Goal: Information Seeking & Learning: Learn about a topic

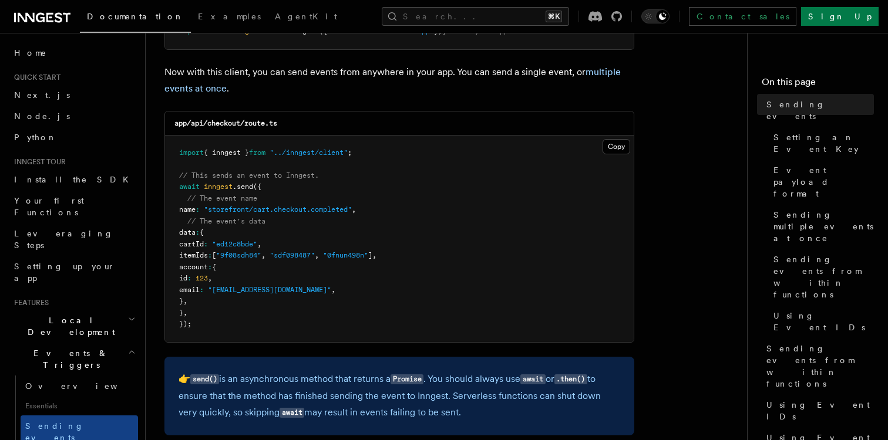
scroll to position [117, 0]
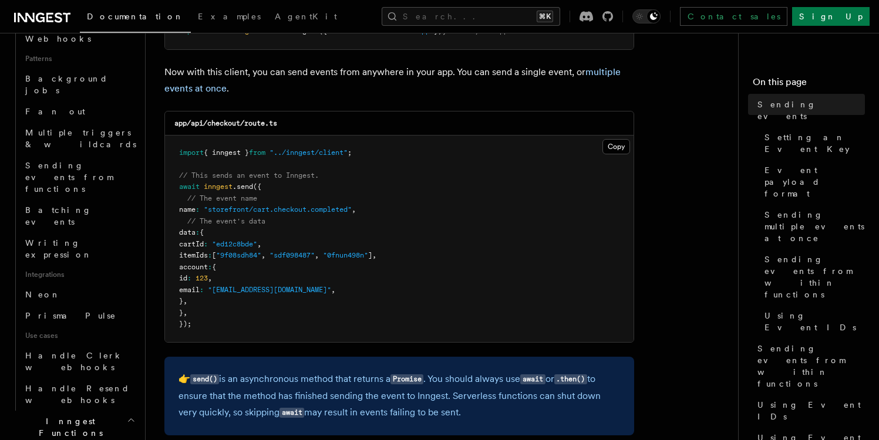
scroll to position [542, 0]
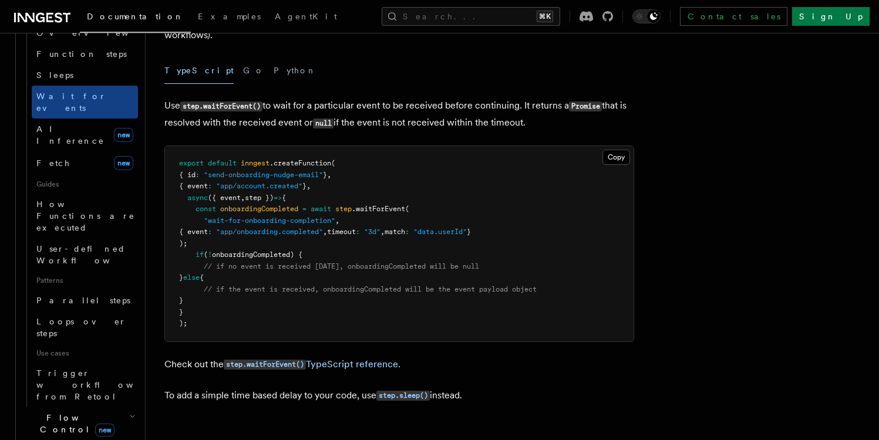
scroll to position [438, 0]
click at [129, 414] on icon "button" at bounding box center [132, 418] width 6 height 9
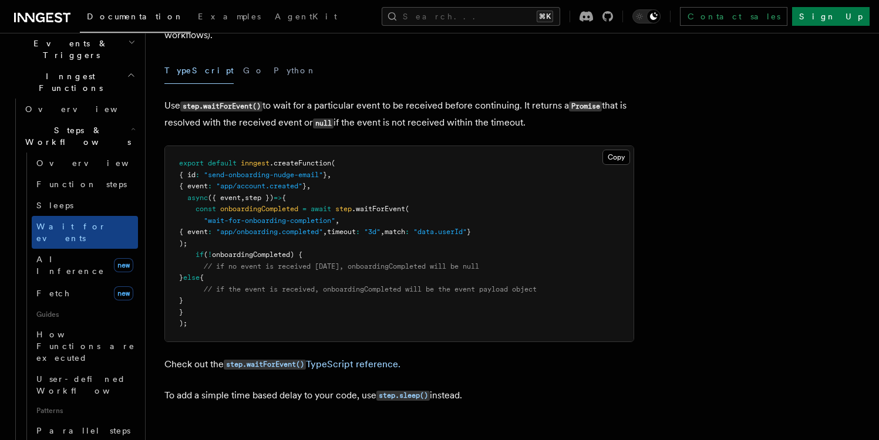
scroll to position [298, 0]
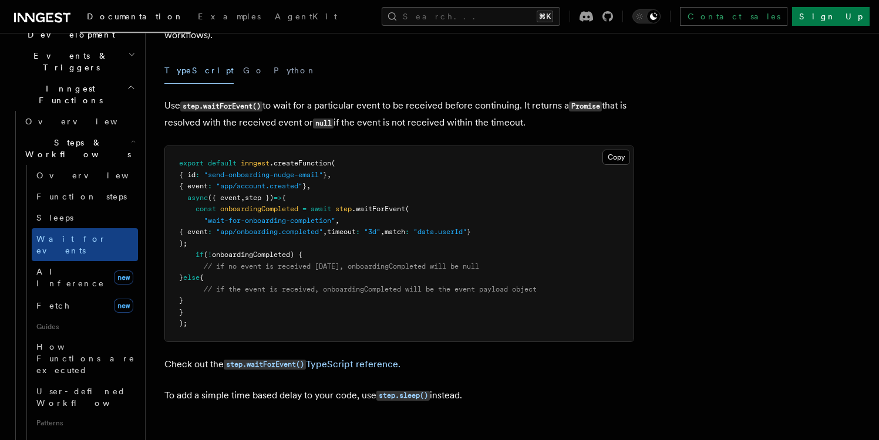
click at [239, 245] on pre "export default inngest .createFunction ( { id : "send-onboarding-nudge-email" }…" at bounding box center [399, 243] width 468 height 195
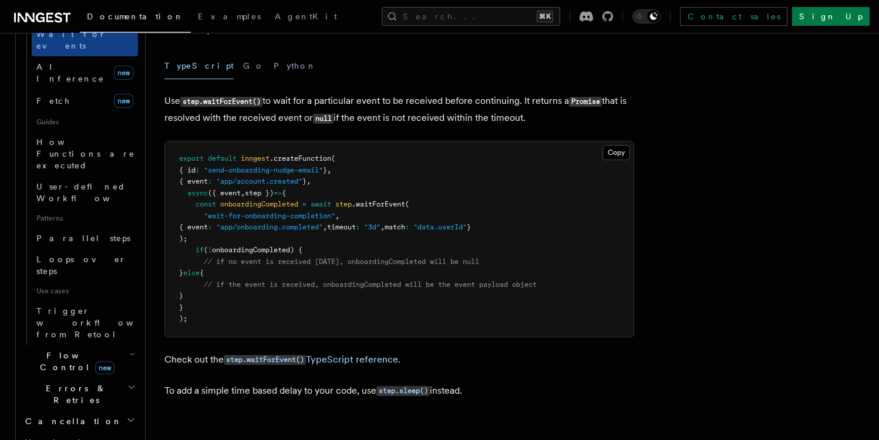
scroll to position [520, 0]
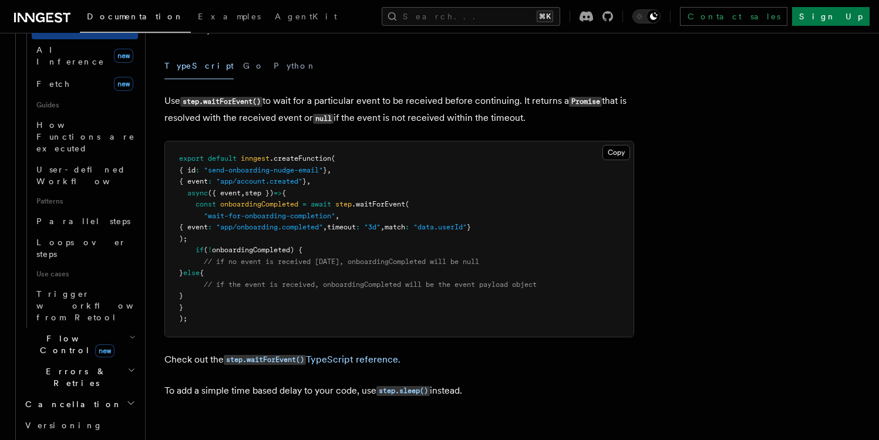
click at [129, 333] on icon "button" at bounding box center [132, 337] width 6 height 9
click at [73, 382] on link "Singleton new" at bounding box center [85, 393] width 106 height 23
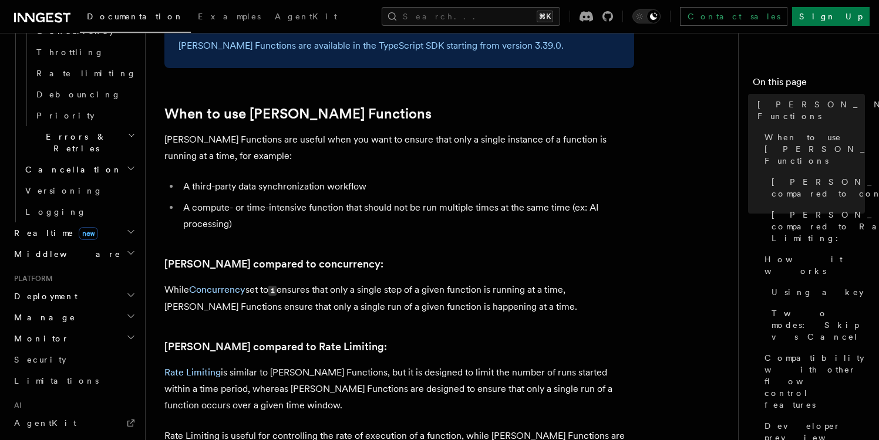
scroll to position [491, 0]
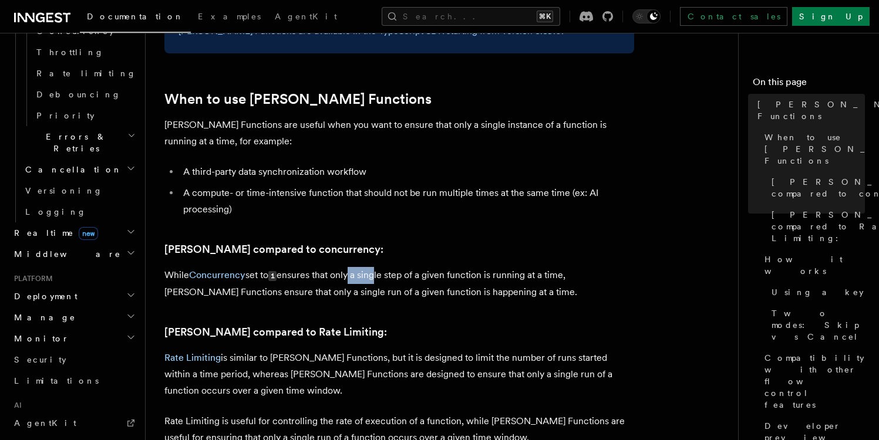
drag, startPoint x: 350, startPoint y: 264, endPoint x: 374, endPoint y: 264, distance: 23.5
click at [374, 267] on p "While Concurrency set to 1 ensures that only a single step of a given function …" at bounding box center [399, 283] width 470 height 33
click at [464, 268] on p "While Concurrency set to 1 ensures that only a single step of a given function …" at bounding box center [399, 283] width 470 height 33
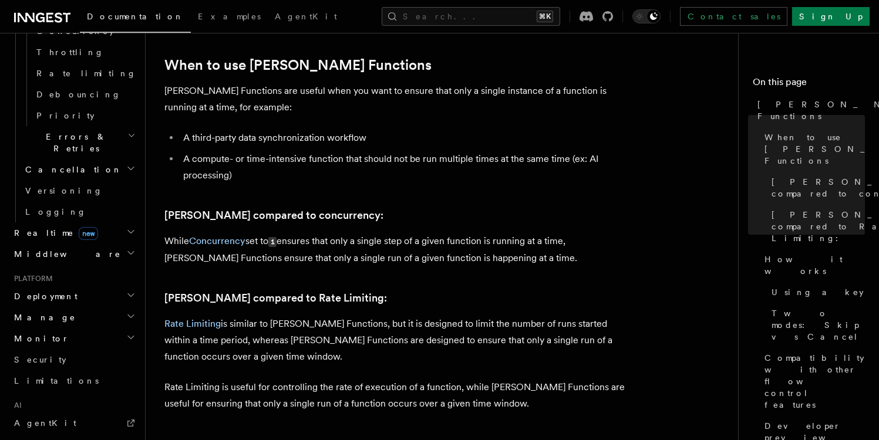
scroll to position [523, 0]
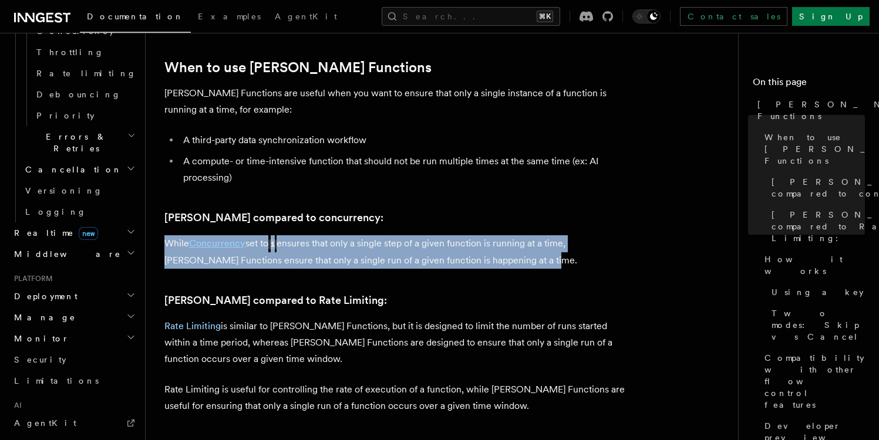
drag, startPoint x: 510, startPoint y: 245, endPoint x: 164, endPoint y: 225, distance: 346.4
click at [164, 235] on p "While Concurrency set to 1 ensures that only a single step of a given function …" at bounding box center [399, 251] width 470 height 33
copy p "While Concurrency set to 1 ensures that only a single step of a given function …"
click at [482, 240] on p "While Concurrency set to 1 ensures that only a single step of a given function …" at bounding box center [399, 251] width 470 height 33
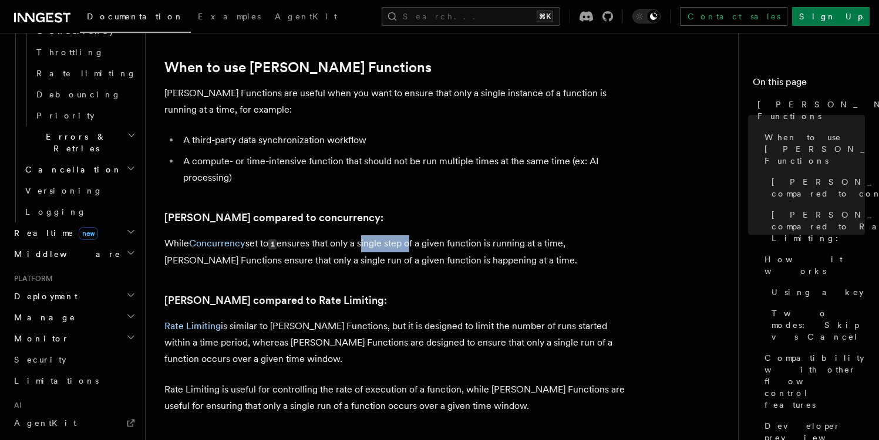
drag, startPoint x: 366, startPoint y: 224, endPoint x: 411, endPoint y: 228, distance: 45.4
click at [411, 235] on p "While Concurrency set to 1 ensures that only a single step of a given function …" at bounding box center [399, 251] width 470 height 33
click at [407, 235] on p "While Concurrency set to 1 ensures that only a single step of a given function …" at bounding box center [399, 251] width 470 height 33
drag, startPoint x: 404, startPoint y: 228, endPoint x: 365, endPoint y: 228, distance: 39.3
click at [365, 235] on p "While Concurrency set to 1 ensures that only a single step of a given function …" at bounding box center [399, 251] width 470 height 33
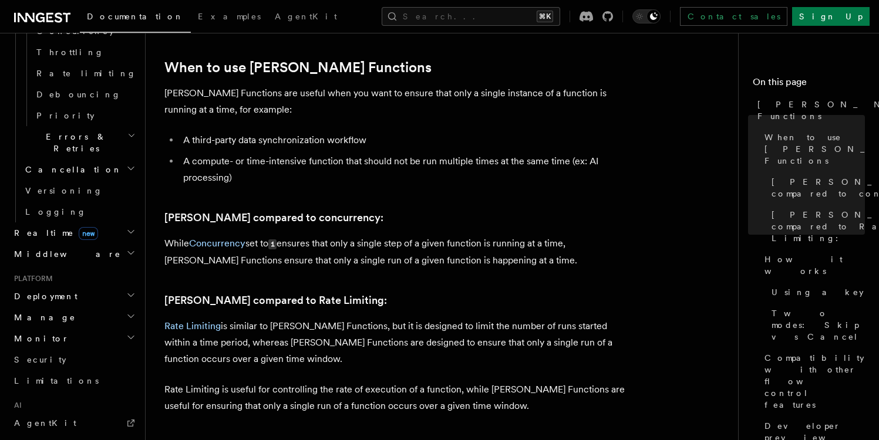
click at [376, 237] on p "While Concurrency set to 1 ensures that only a single step of a given function …" at bounding box center [399, 251] width 470 height 33
drag, startPoint x: 240, startPoint y: 245, endPoint x: 359, endPoint y: 242, distance: 118.6
click at [359, 242] on p "While Concurrency set to 1 ensures that only a single step of a given function …" at bounding box center [399, 251] width 470 height 33
click at [372, 246] on p "While Concurrency set to 1 ensures that only a single step of a given function …" at bounding box center [399, 251] width 470 height 33
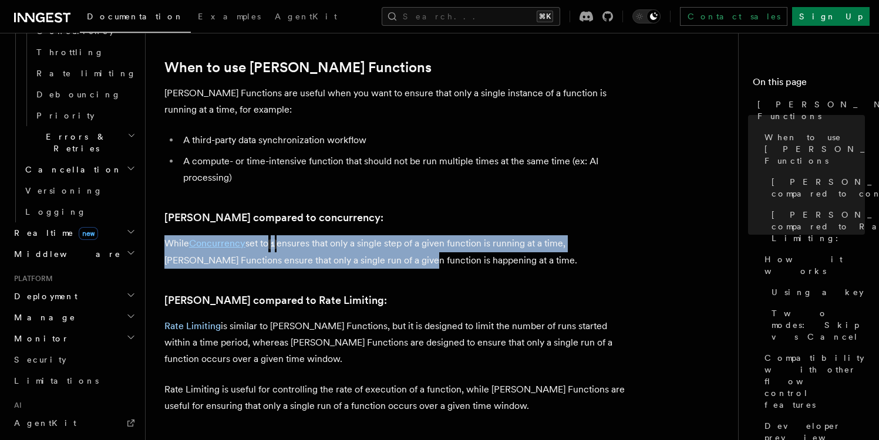
drag, startPoint x: 374, startPoint y: 250, endPoint x: 167, endPoint y: 230, distance: 207.6
click at [167, 235] on p "While Concurrency set to 1 ensures that only a single step of a given function …" at bounding box center [399, 251] width 470 height 33
copy p "While Concurrency set to 1 ensures that only a single step of a given function …"
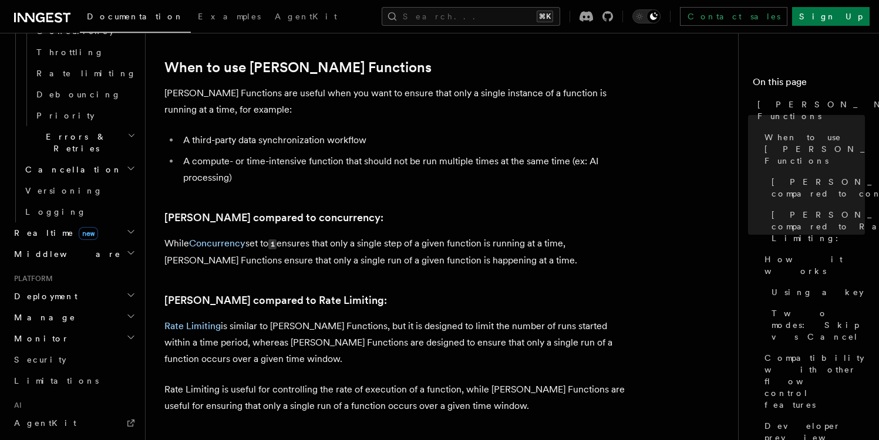
click at [407, 292] on h3 "Singleton compared to Rate Limiting:" at bounding box center [399, 300] width 470 height 16
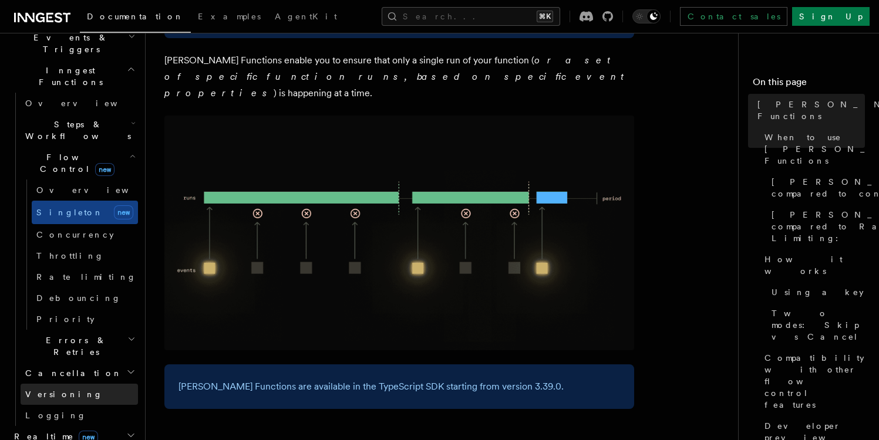
scroll to position [204, 0]
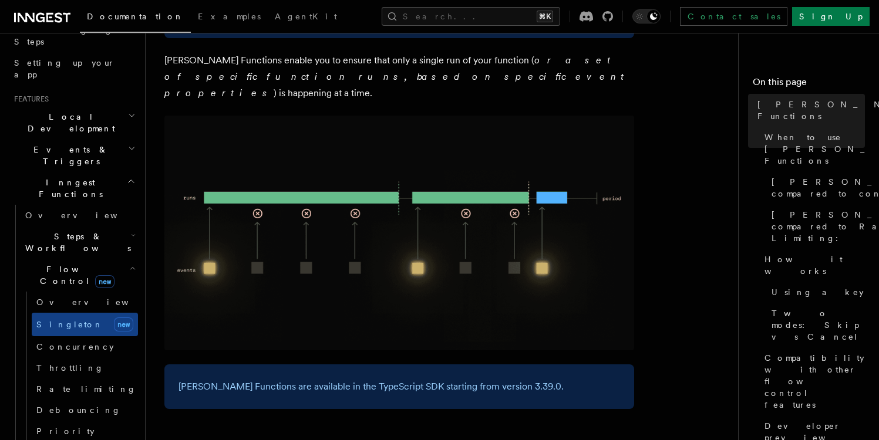
click at [102, 139] on h2 "Events & Triggers" at bounding box center [73, 155] width 129 height 33
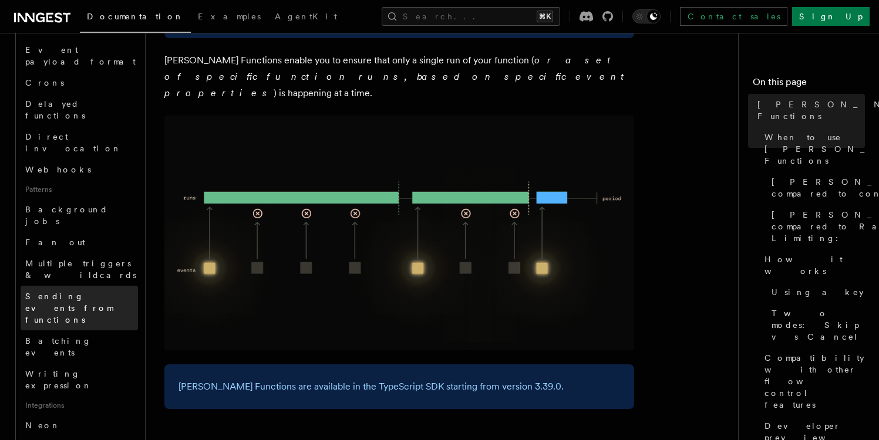
scroll to position [430, 0]
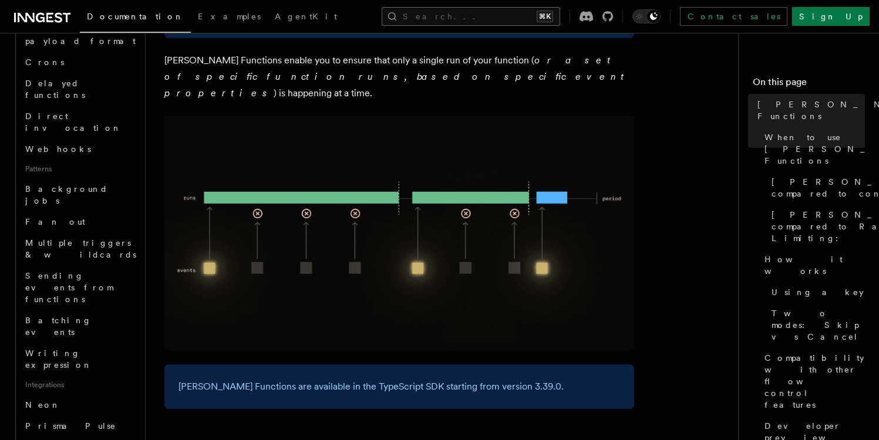
click at [558, 15] on button "Search... ⌘K" at bounding box center [471, 16] width 178 height 19
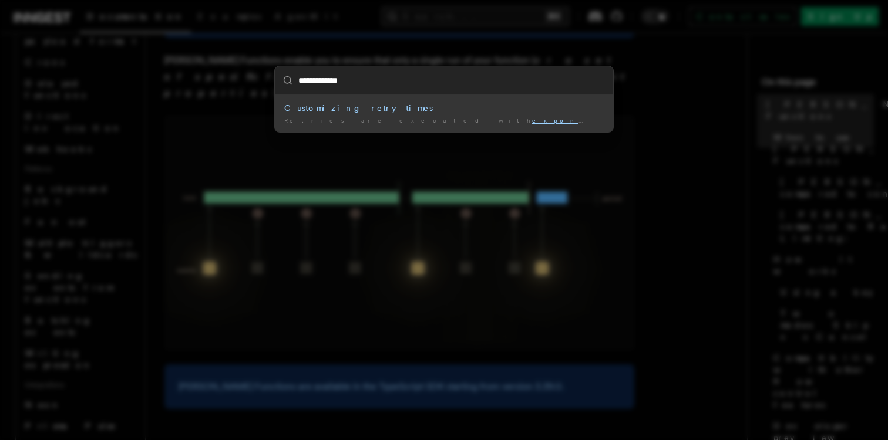
type input "**********"
click at [464, 105] on div "Customizing retry times" at bounding box center [443, 108] width 319 height 12
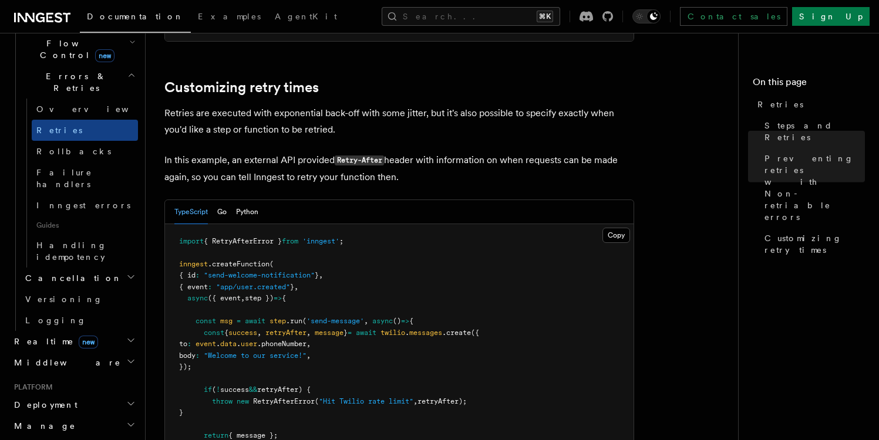
scroll to position [1517, 0]
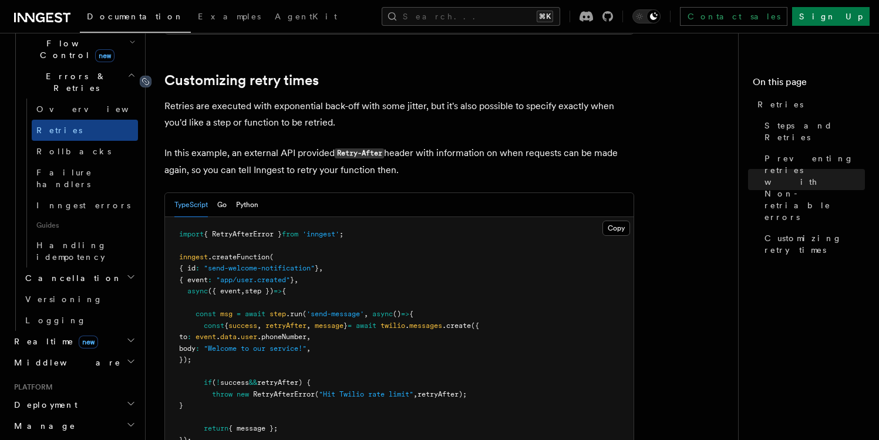
click at [147, 76] on icon at bounding box center [146, 82] width 12 height 12
click at [169, 72] on link "Customizing retry times" at bounding box center [241, 80] width 154 height 16
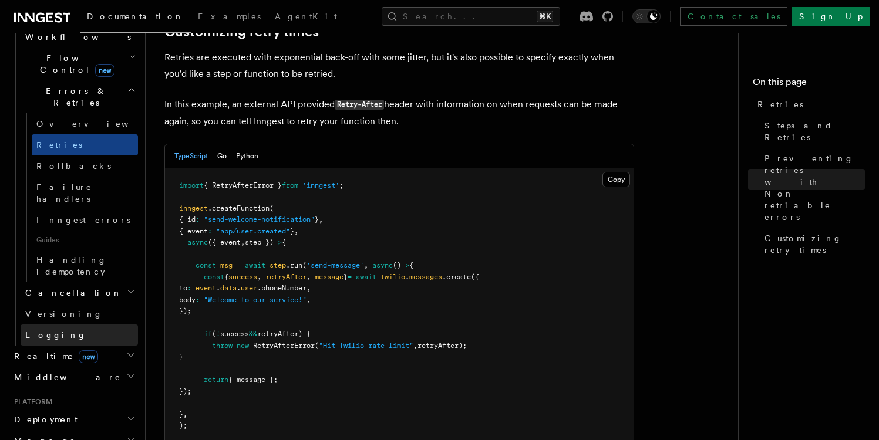
scroll to position [109, 0]
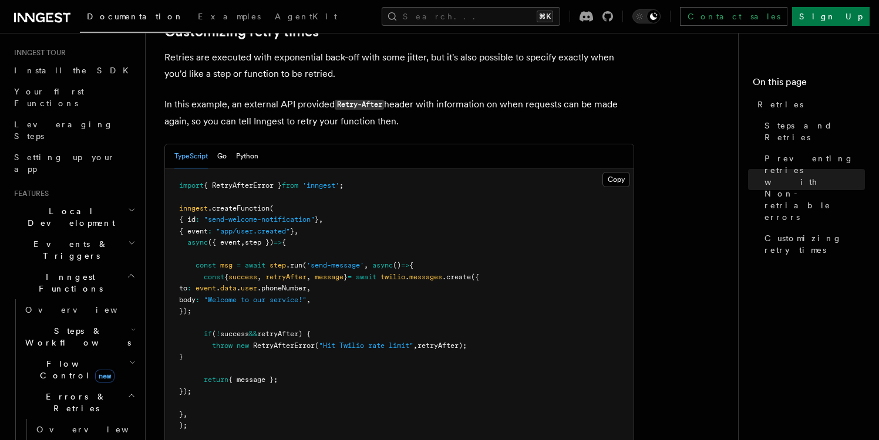
click at [105, 234] on h2 "Events & Triggers" at bounding box center [73, 250] width 129 height 33
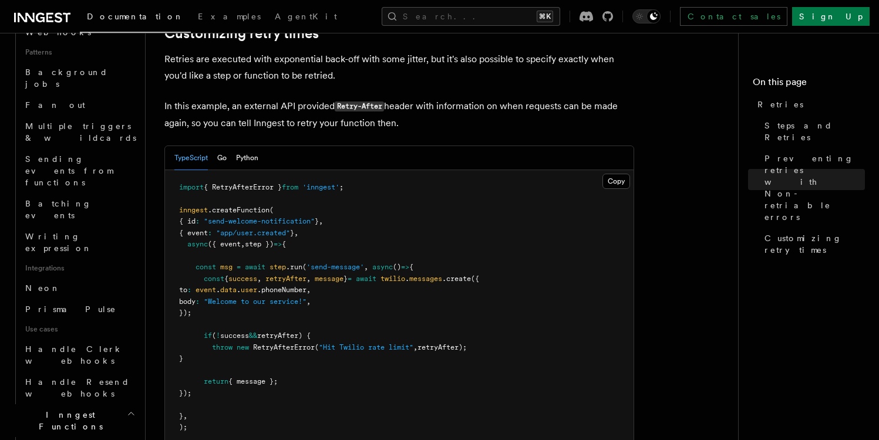
scroll to position [1563, 0]
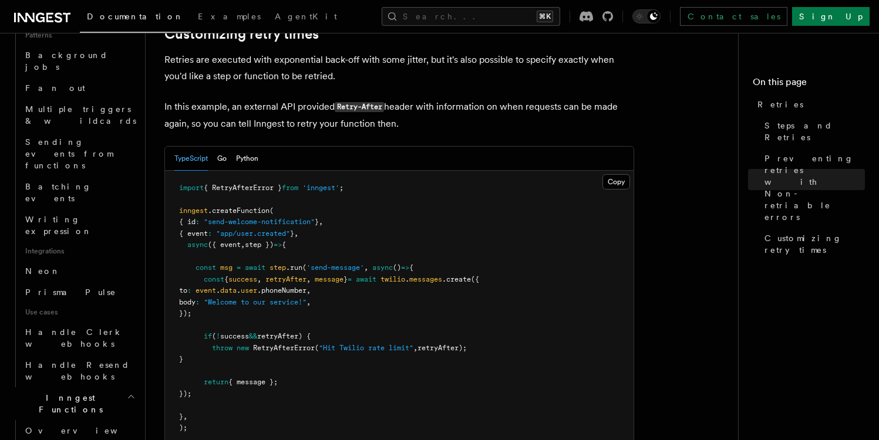
scroll to position [575, 0]
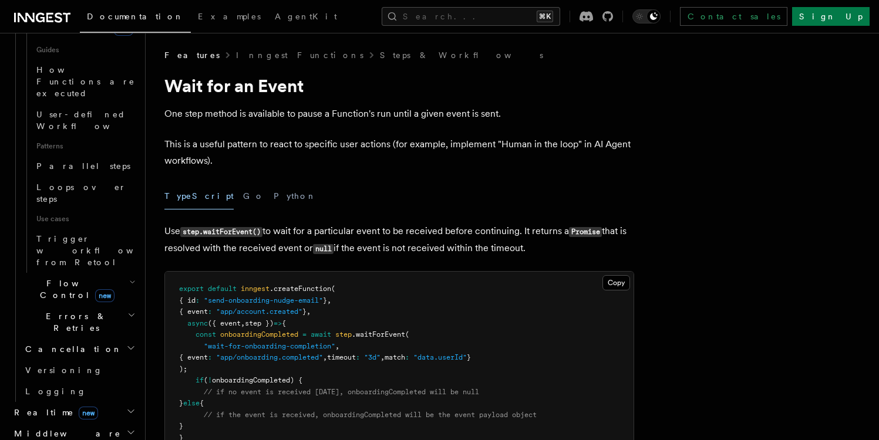
scroll to position [5, 0]
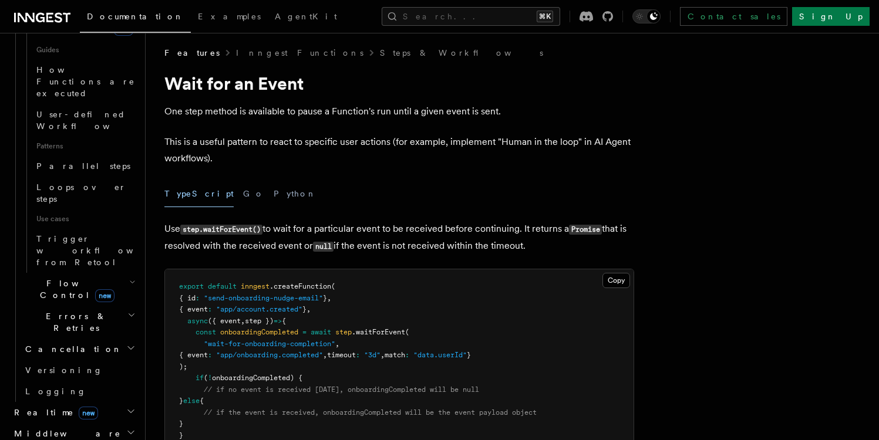
click at [447, 181] on div "TypeScript Go Python" at bounding box center [399, 194] width 470 height 26
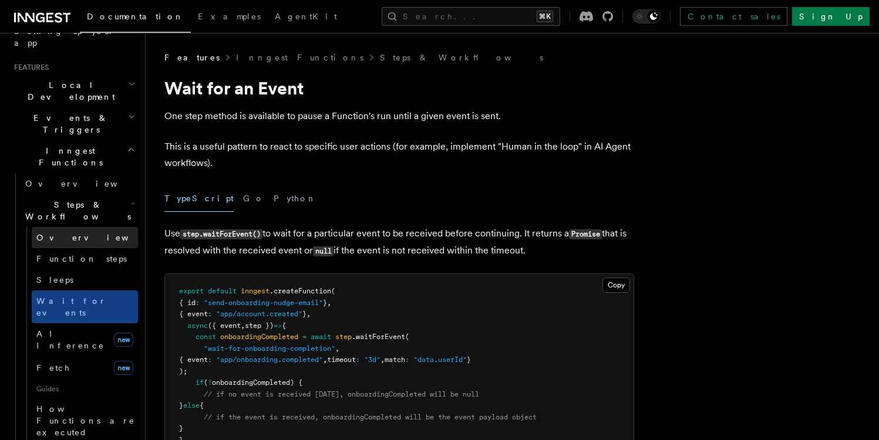
scroll to position [233, 0]
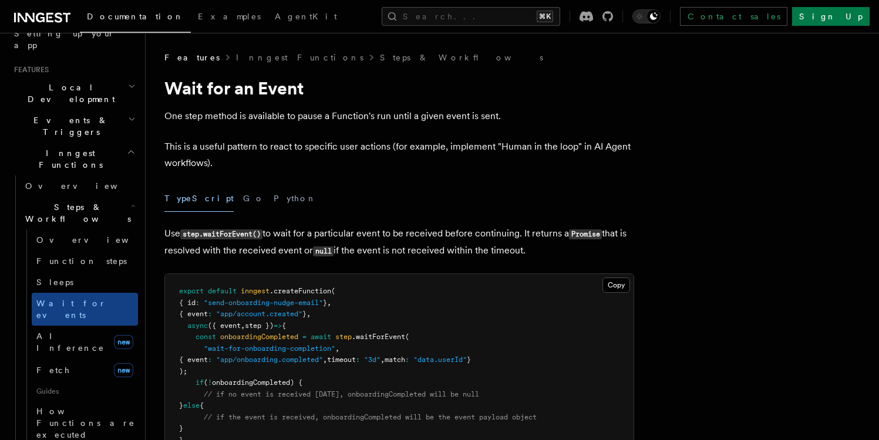
click at [113, 110] on h2 "Events & Triggers" at bounding box center [73, 126] width 129 height 33
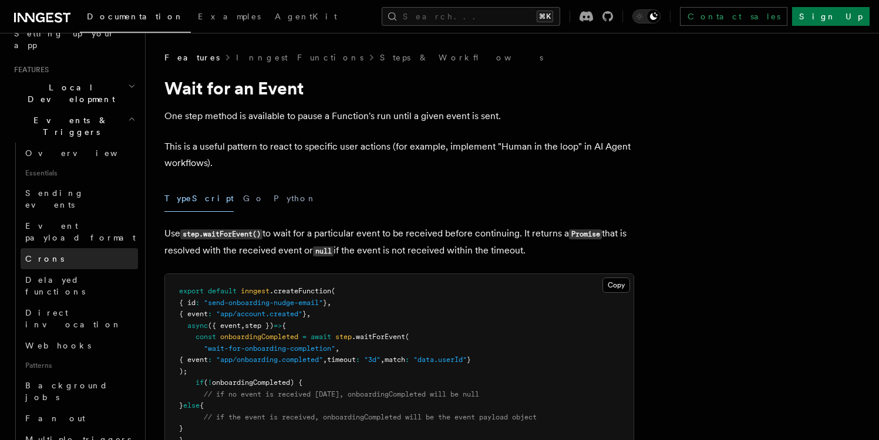
click at [69, 248] on link "Crons" at bounding box center [79, 258] width 117 height 21
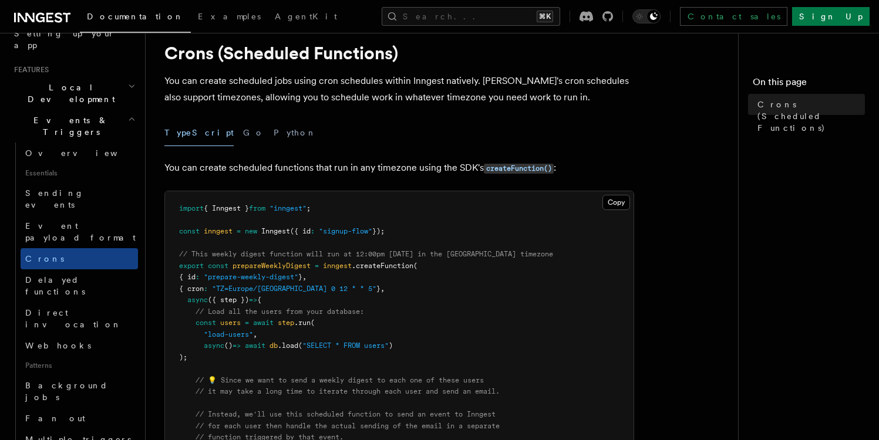
scroll to position [16, 0]
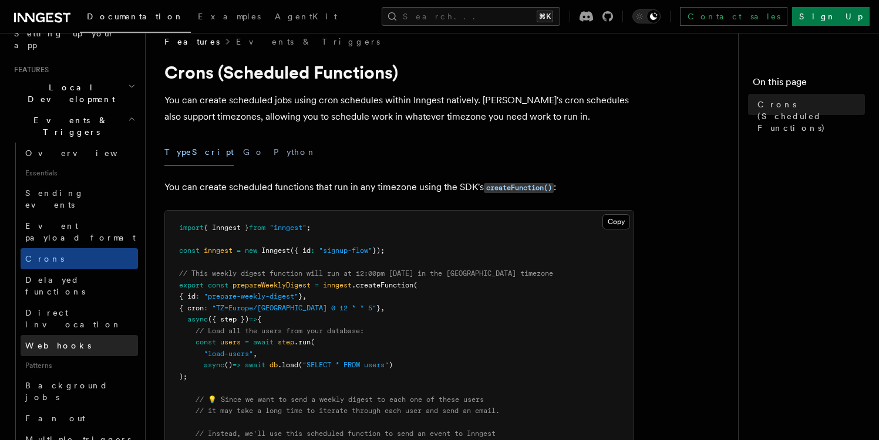
click at [95, 335] on link "Webhooks" at bounding box center [79, 345] width 117 height 21
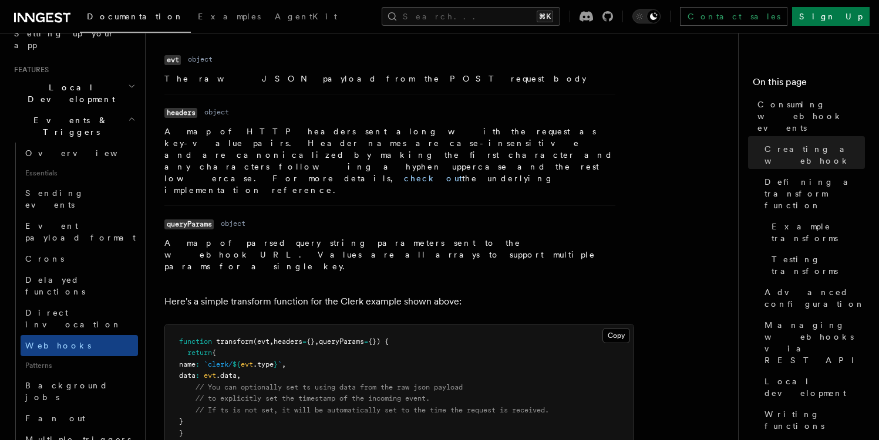
scroll to position [1276, 0]
click at [74, 248] on link "Crons" at bounding box center [79, 258] width 117 height 21
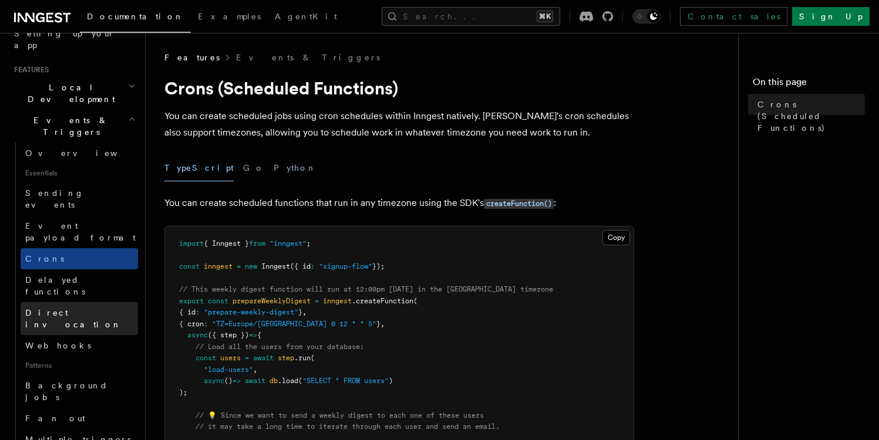
click at [95, 302] on link "Direct invocation" at bounding box center [79, 318] width 117 height 33
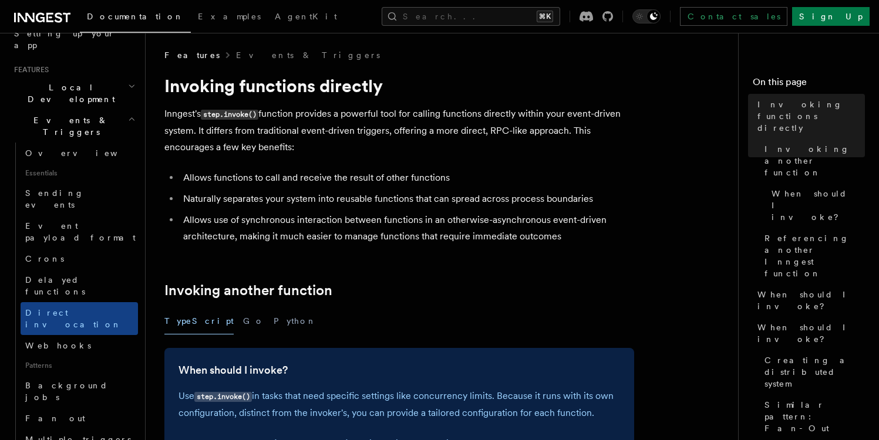
scroll to position [252, 0]
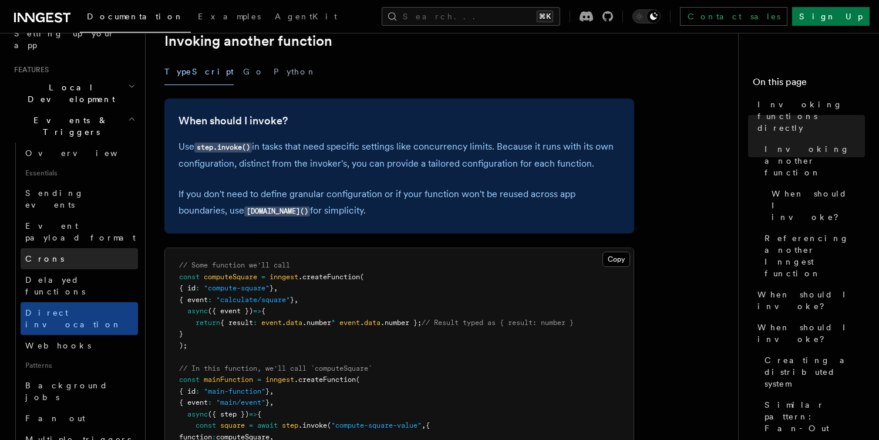
click at [68, 248] on link "Crons" at bounding box center [79, 258] width 117 height 21
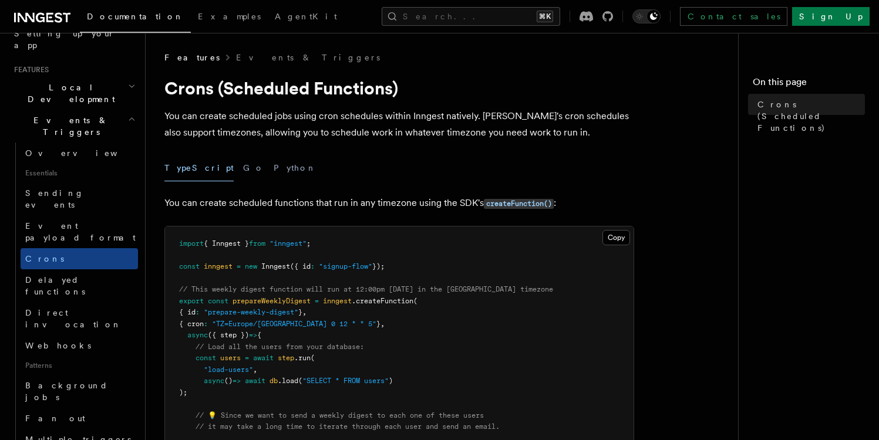
click at [740, 196] on nav "On this page Crons (Scheduled Functions)" at bounding box center [808, 236] width 141 height 407
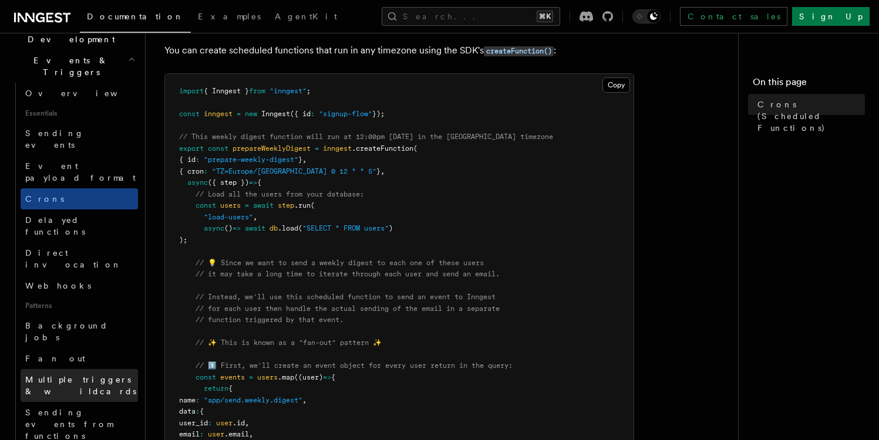
scroll to position [296, 0]
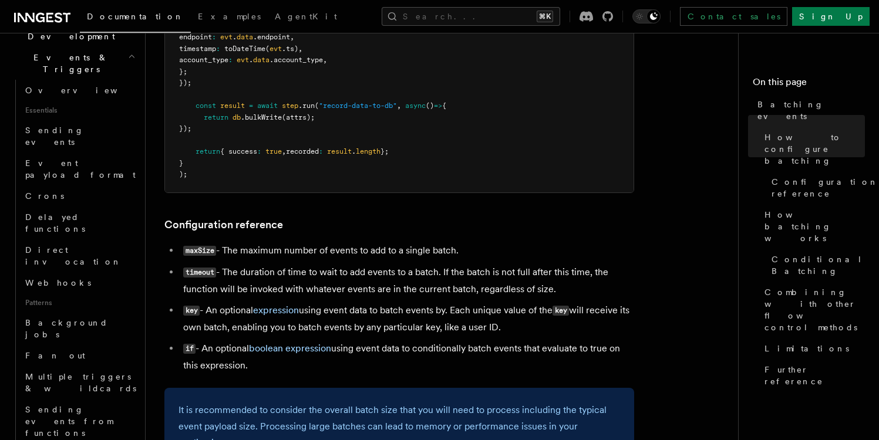
scroll to position [490, 0]
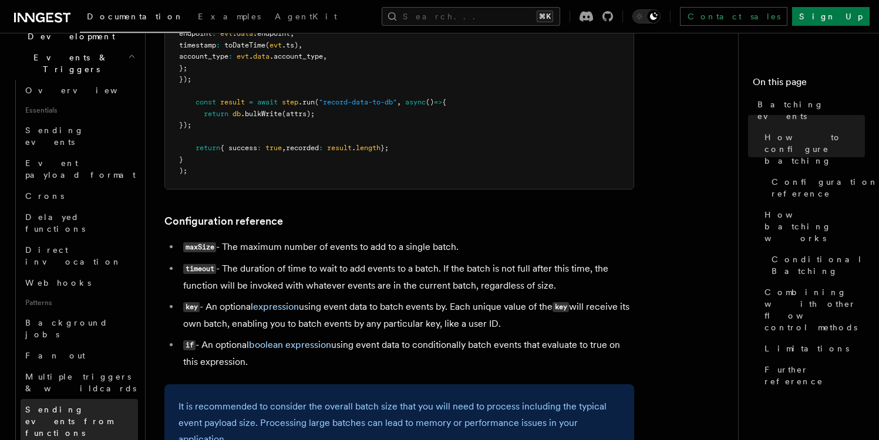
click at [66, 405] on span "Sending events from functions" at bounding box center [68, 421] width 87 height 33
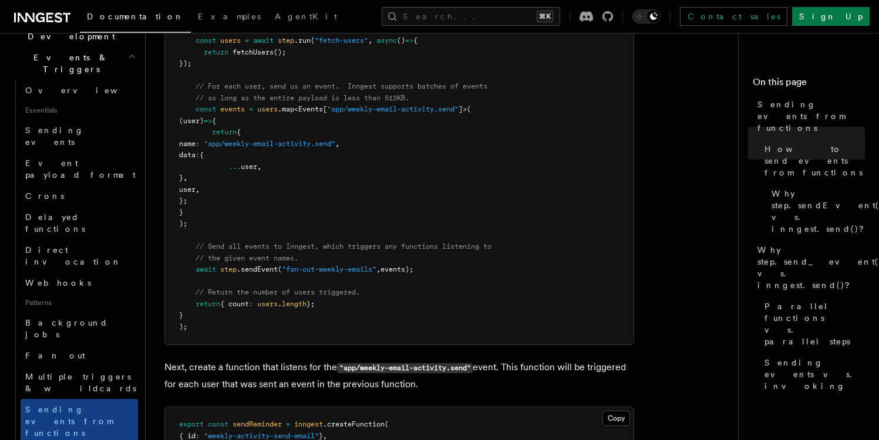
scroll to position [687, 0]
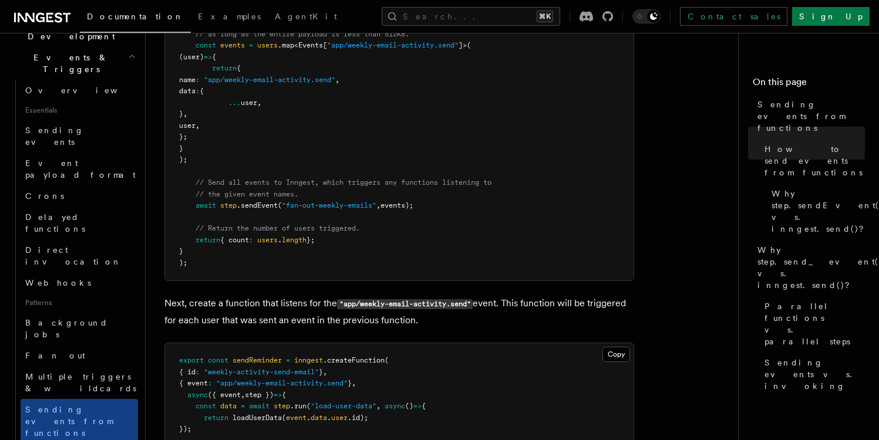
click at [244, 171] on pre "import { GetEvents , Inngest } from "inngest" ; const inngest = new Inngest ({ …" at bounding box center [399, 63] width 468 height 436
click at [223, 180] on span "// Send all events to Inngest, which triggers any functions listening to" at bounding box center [343, 182] width 296 height 8
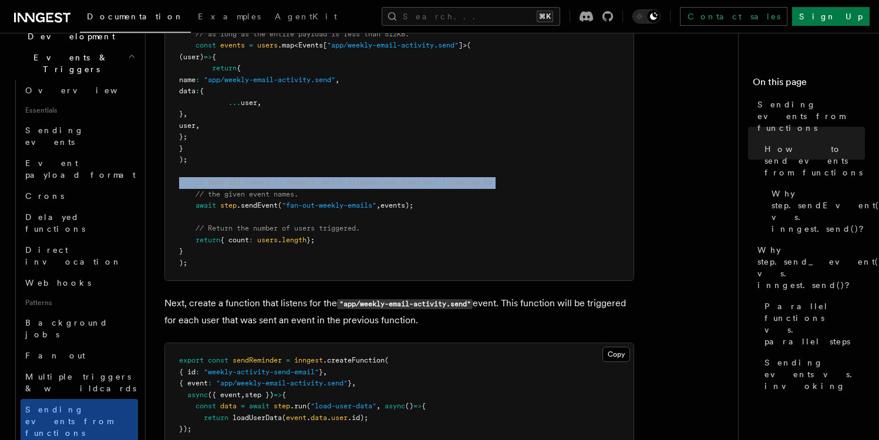
click at [223, 180] on span "// Send all events to Inngest, which triggers any functions listening to" at bounding box center [343, 182] width 296 height 8
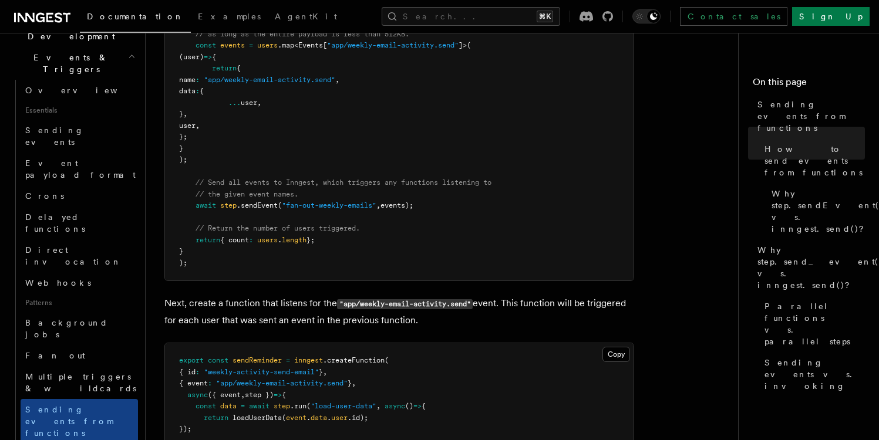
click at [227, 171] on pre "import { GetEvents , Inngest } from "inngest" ; const inngest = new Inngest ({ …" at bounding box center [399, 63] width 468 height 436
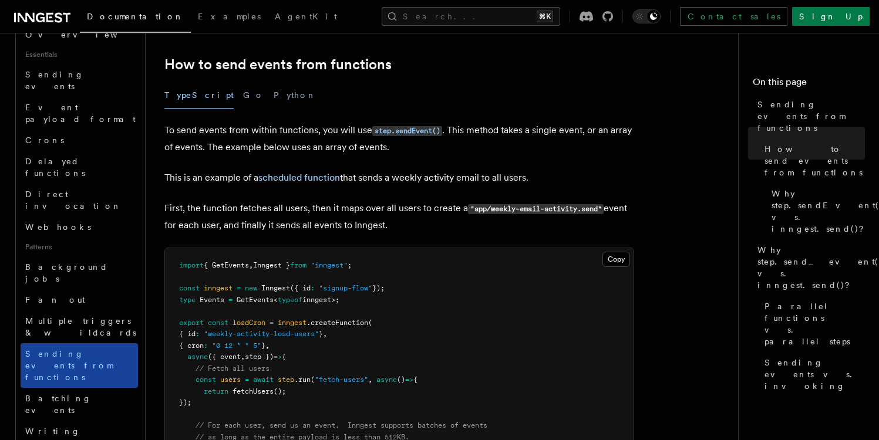
scroll to position [369, 0]
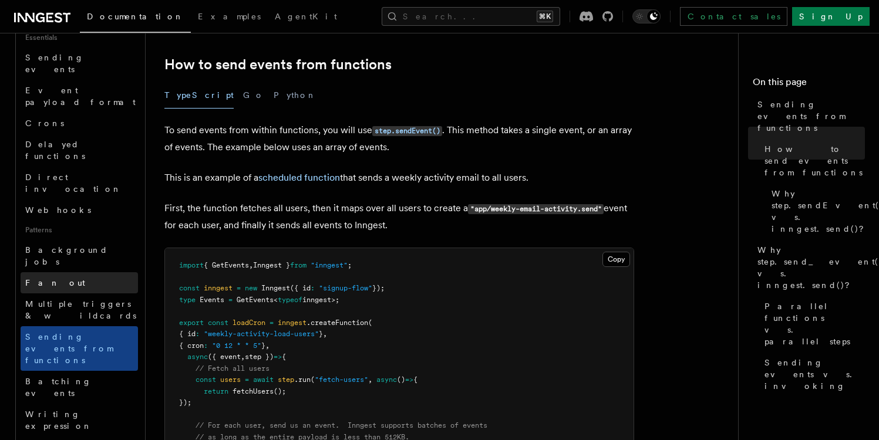
click at [63, 272] on link "Fan out" at bounding box center [79, 282] width 117 height 21
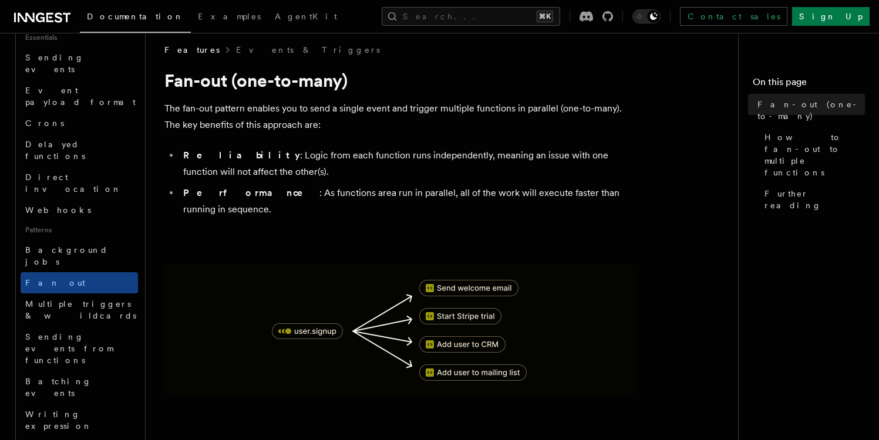
scroll to position [19, 0]
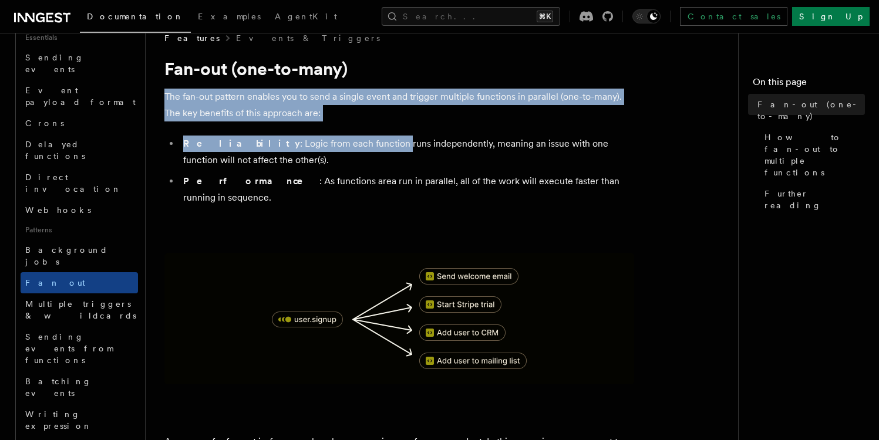
drag, startPoint x: 161, startPoint y: 93, endPoint x: 340, endPoint y: 140, distance: 185.1
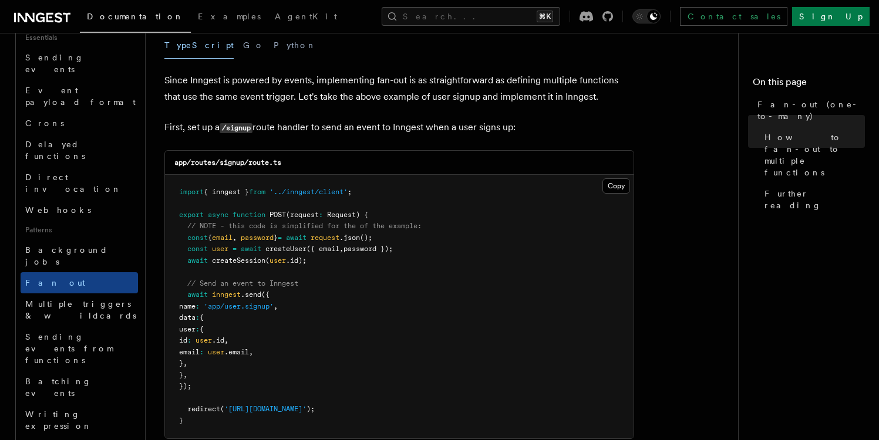
scroll to position [637, 0]
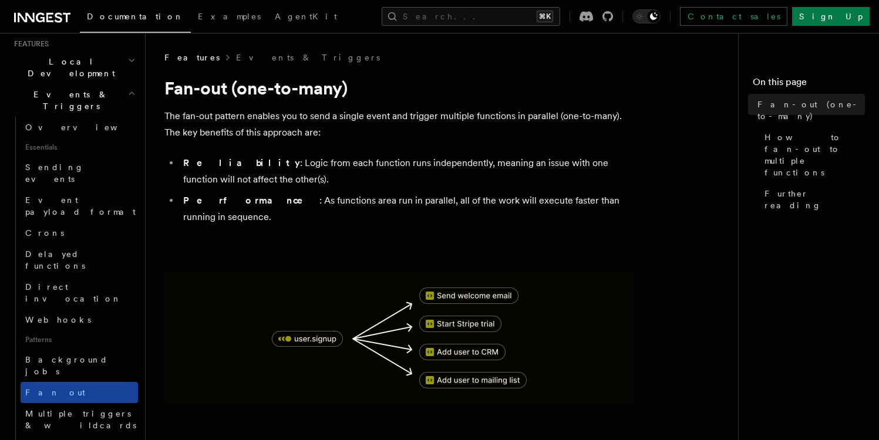
scroll to position [257, 0]
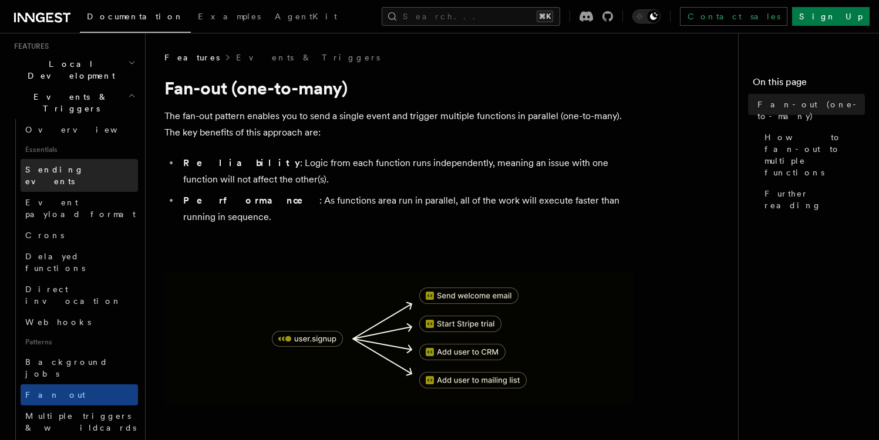
click at [102, 159] on link "Sending events" at bounding box center [79, 175] width 117 height 33
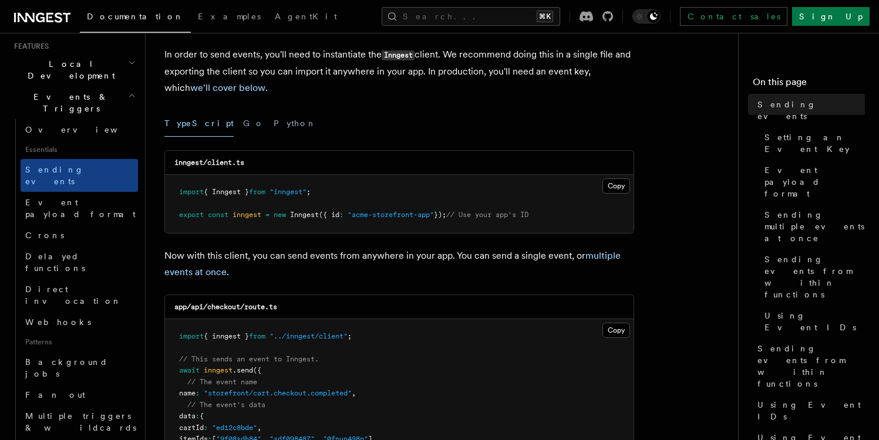
scroll to position [95, 0]
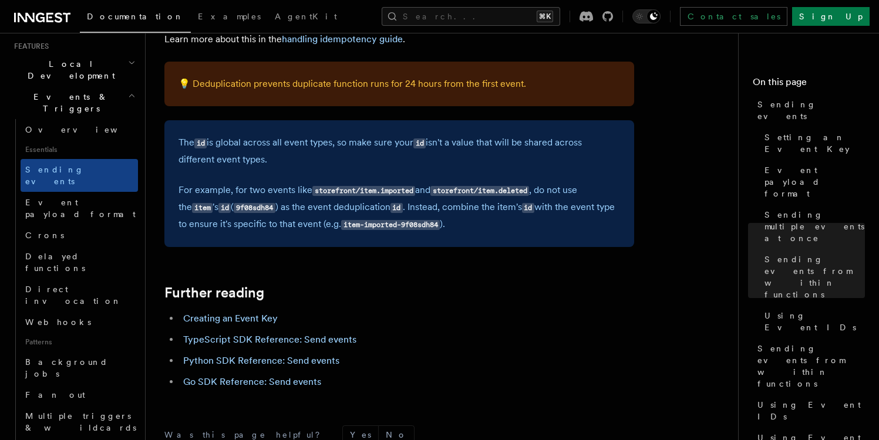
scroll to position [3270, 0]
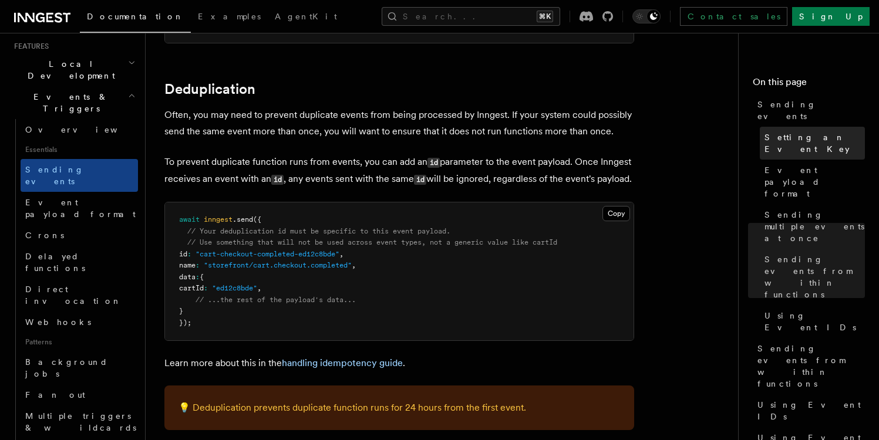
click at [800, 131] on span "Setting an Event Key" at bounding box center [814, 142] width 100 height 23
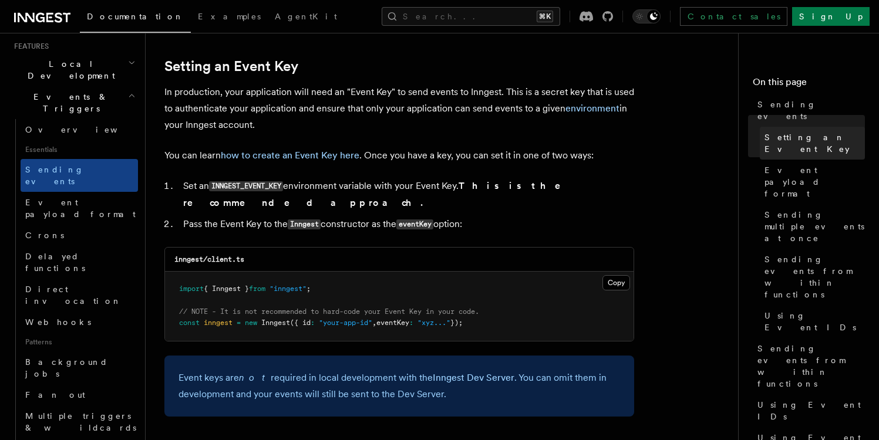
scroll to position [881, 0]
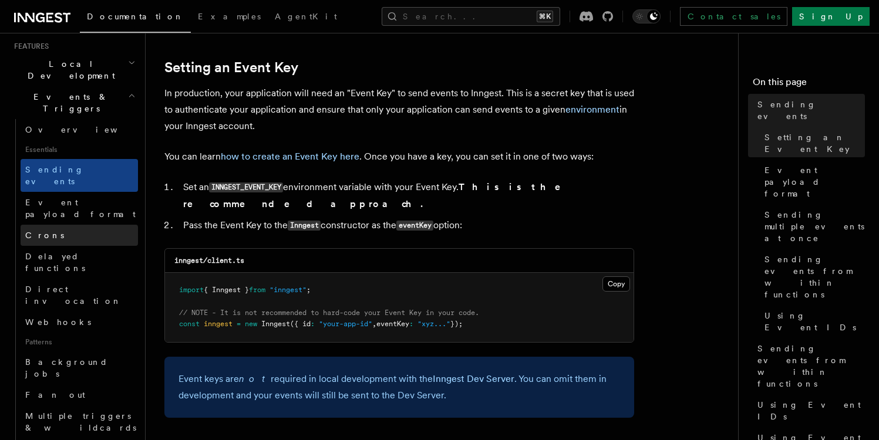
click at [68, 225] on link "Crons" at bounding box center [79, 235] width 117 height 21
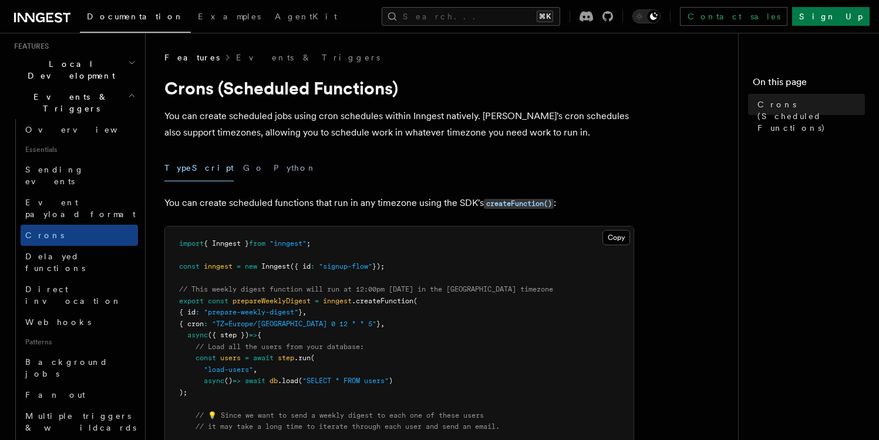
click at [309, 207] on p "You can create scheduled functions that run in any timezone using the SDK's cre…" at bounding box center [399, 203] width 470 height 17
